Goal: Check status: Check status

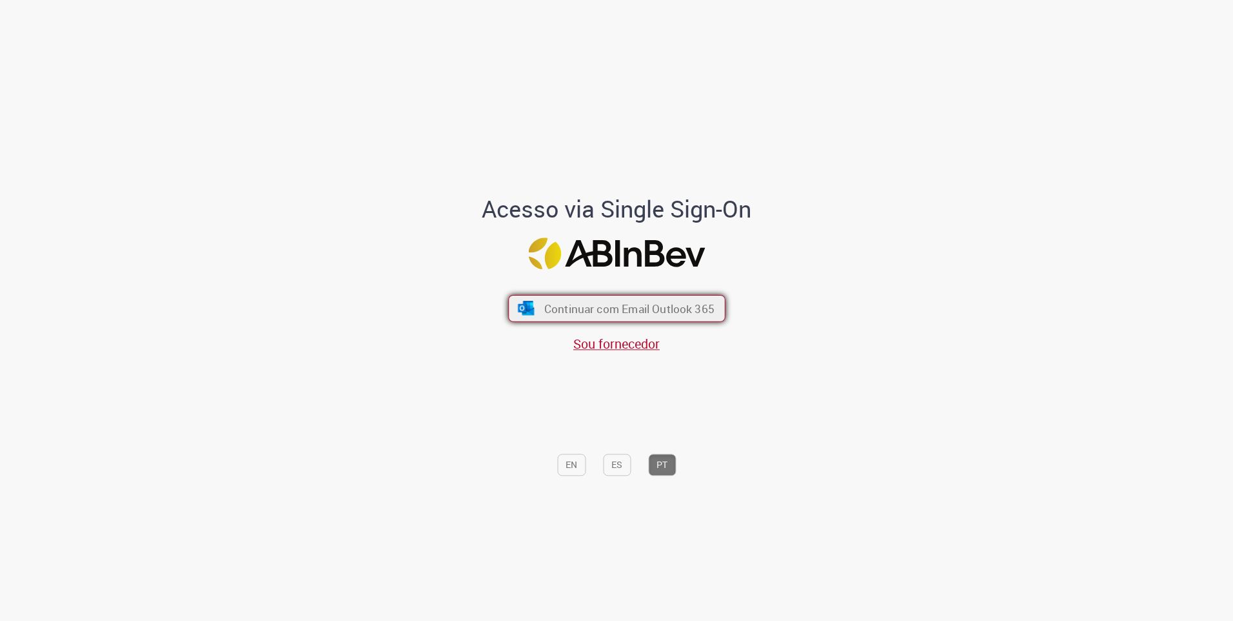
click at [602, 313] on span "Continuar com Email Outlook 365" at bounding box center [629, 308] width 170 height 15
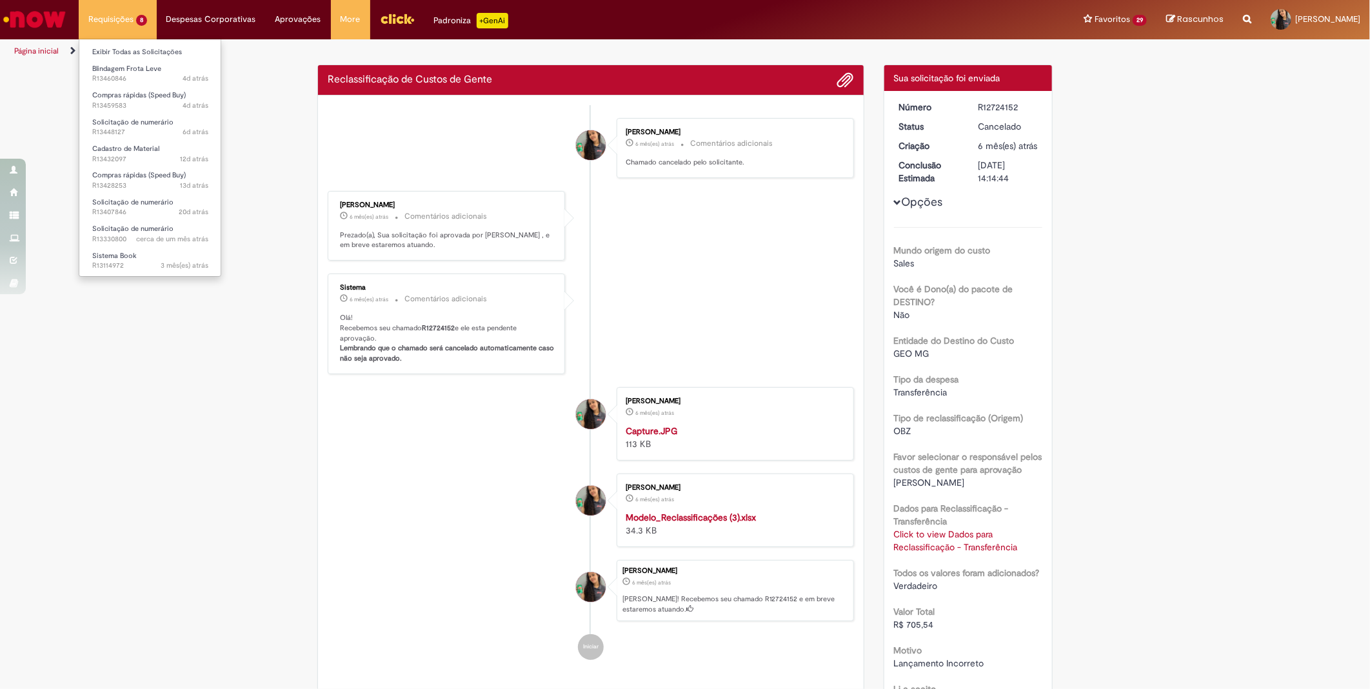
click at [123, 24] on li "Requisições 8 Exibir Todas as Solicitações Blindagem Frota Leve 4d atrás 4 dias…" at bounding box center [118, 19] width 78 height 39
click at [136, 99] on span "Compras rápidas (Speed Buy)" at bounding box center [139, 95] width 94 height 10
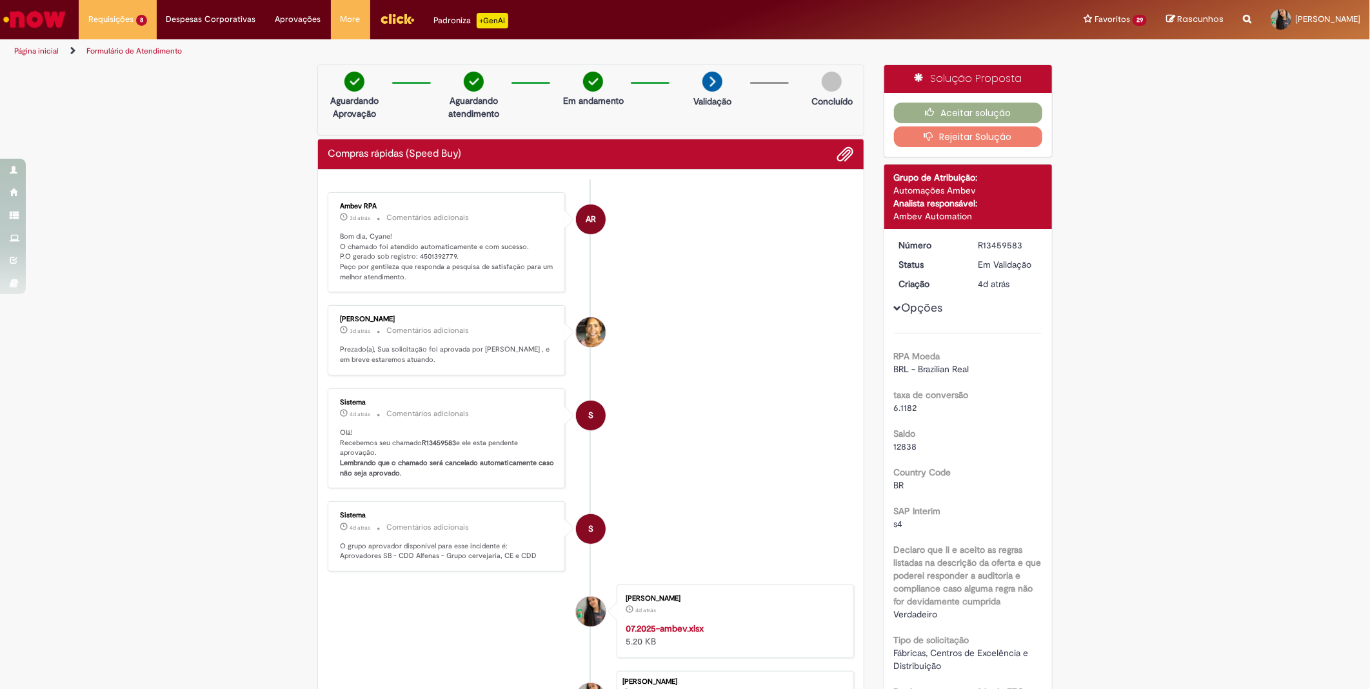
click at [428, 247] on p "Bom dia, Cyane! O chamado foi atendido automaticamente e com sucesso. P.O gerad…" at bounding box center [447, 257] width 215 height 51
click at [432, 255] on p "Bom dia, Cyane! O chamado foi atendido automaticamente e com sucesso. P.O gerad…" at bounding box center [447, 257] width 215 height 51
copy p "4501392779"
